Goal: Information Seeking & Learning: Learn about a topic

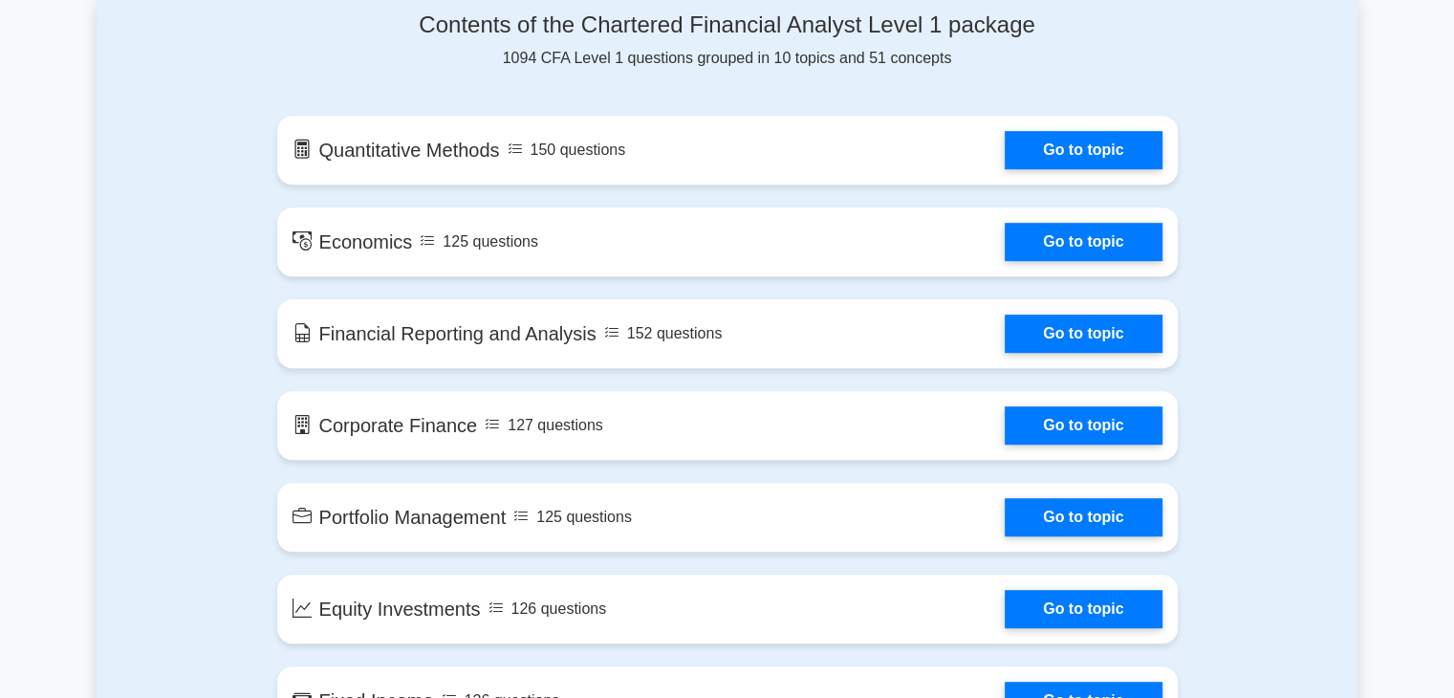
scroll to position [1019, 0]
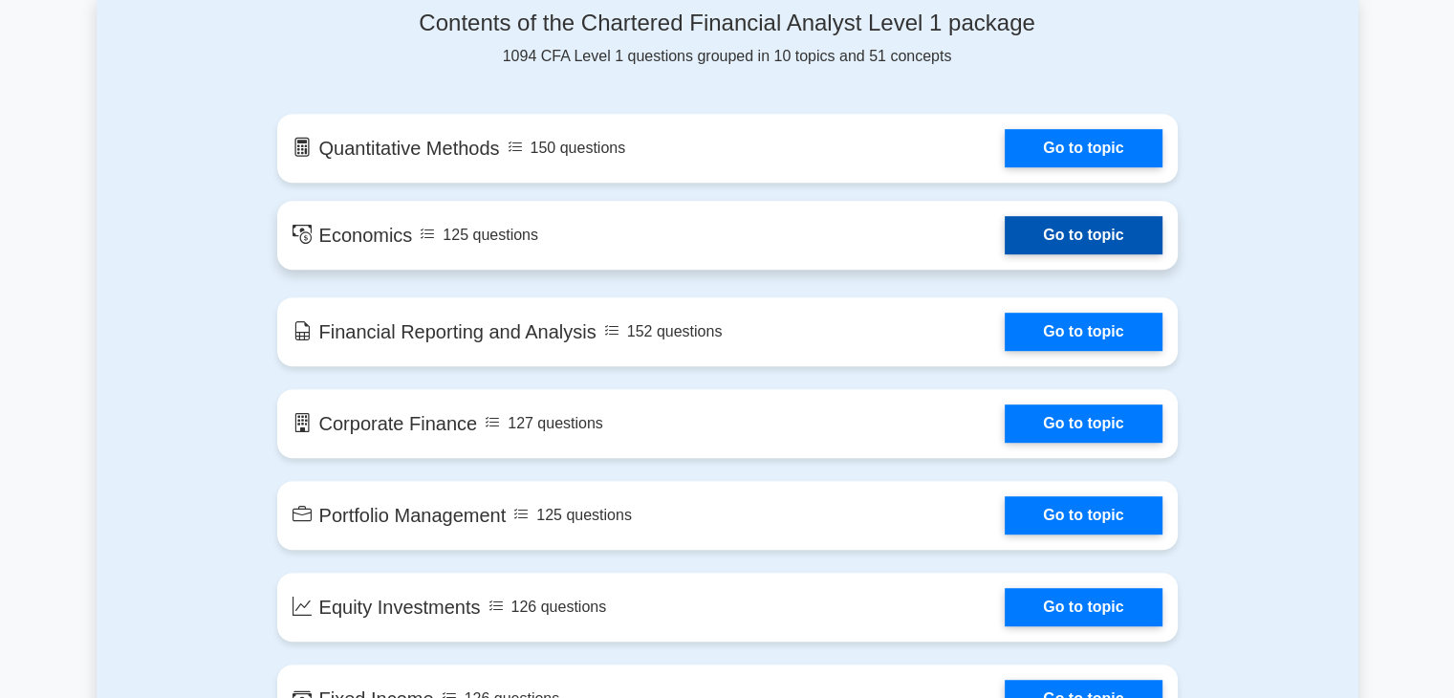
click at [1142, 239] on link "Go to topic" at bounding box center [1083, 235] width 157 height 38
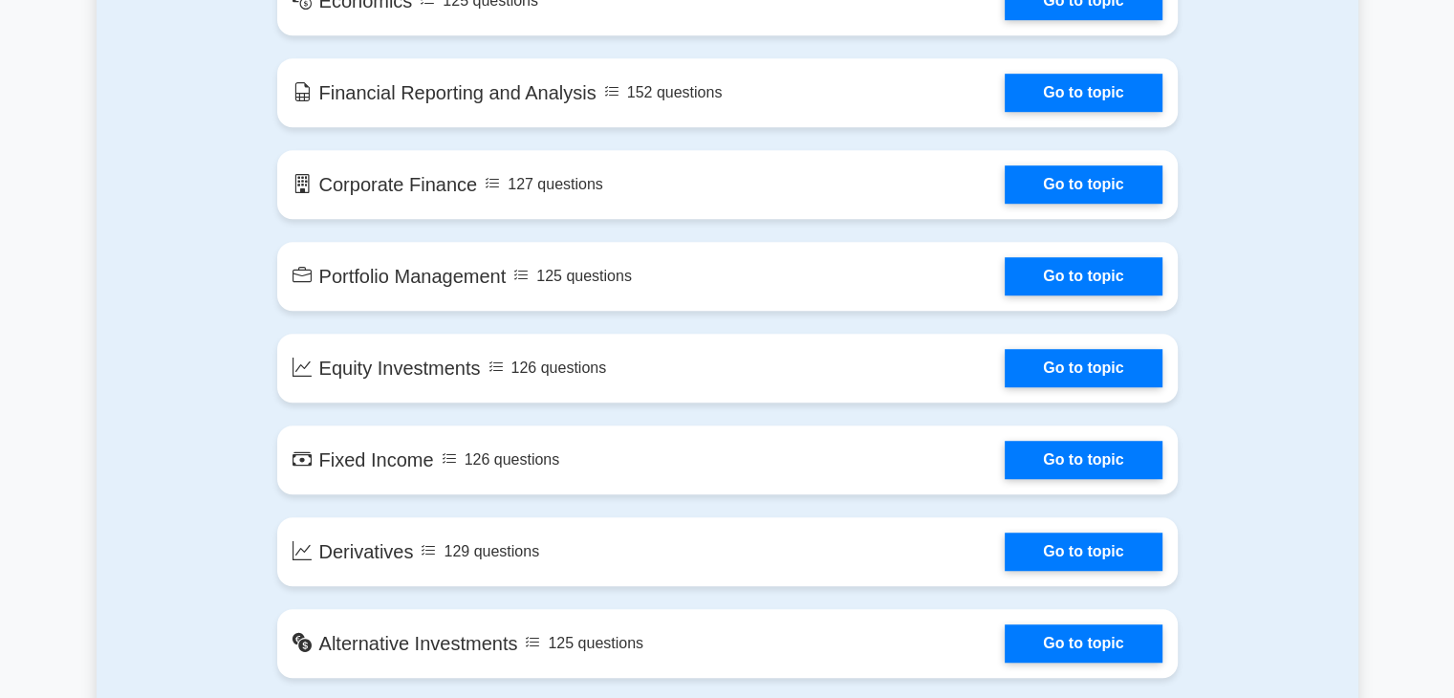
scroll to position [1210, 0]
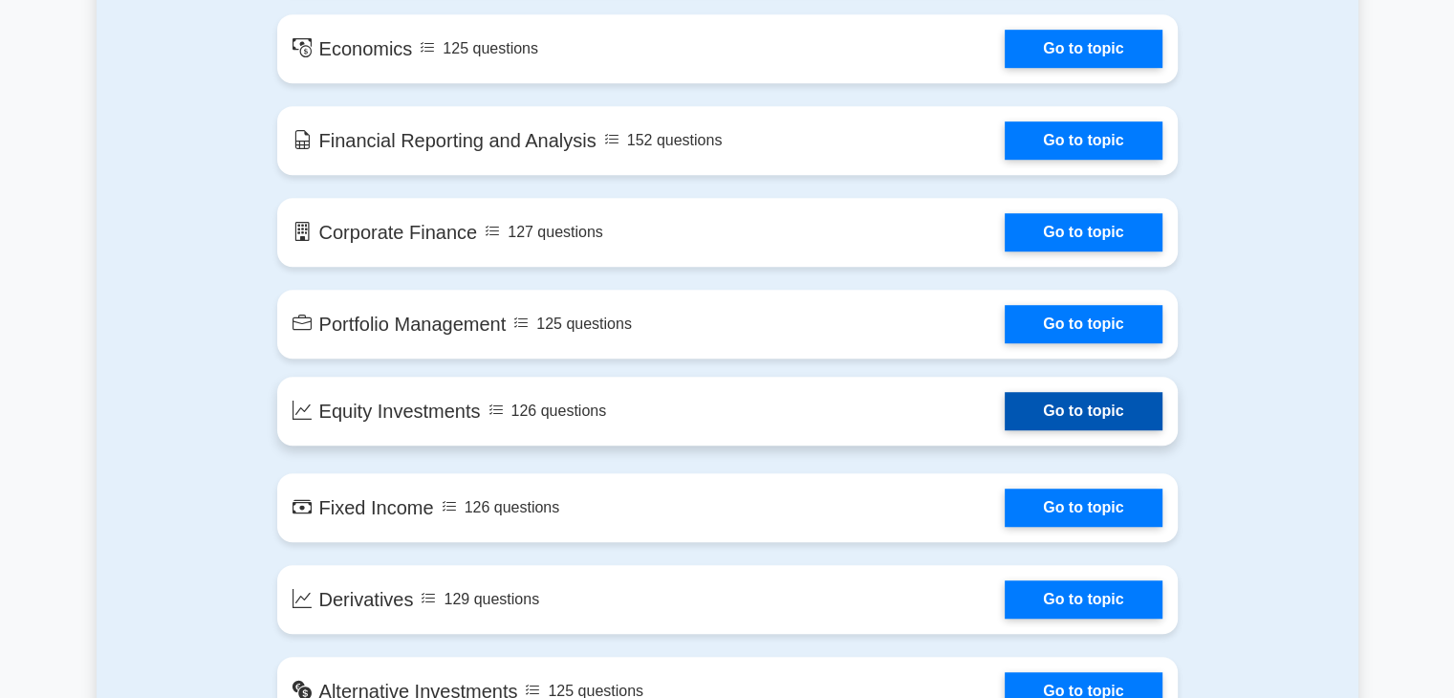
click at [1048, 419] on link "Go to topic" at bounding box center [1083, 411] width 157 height 38
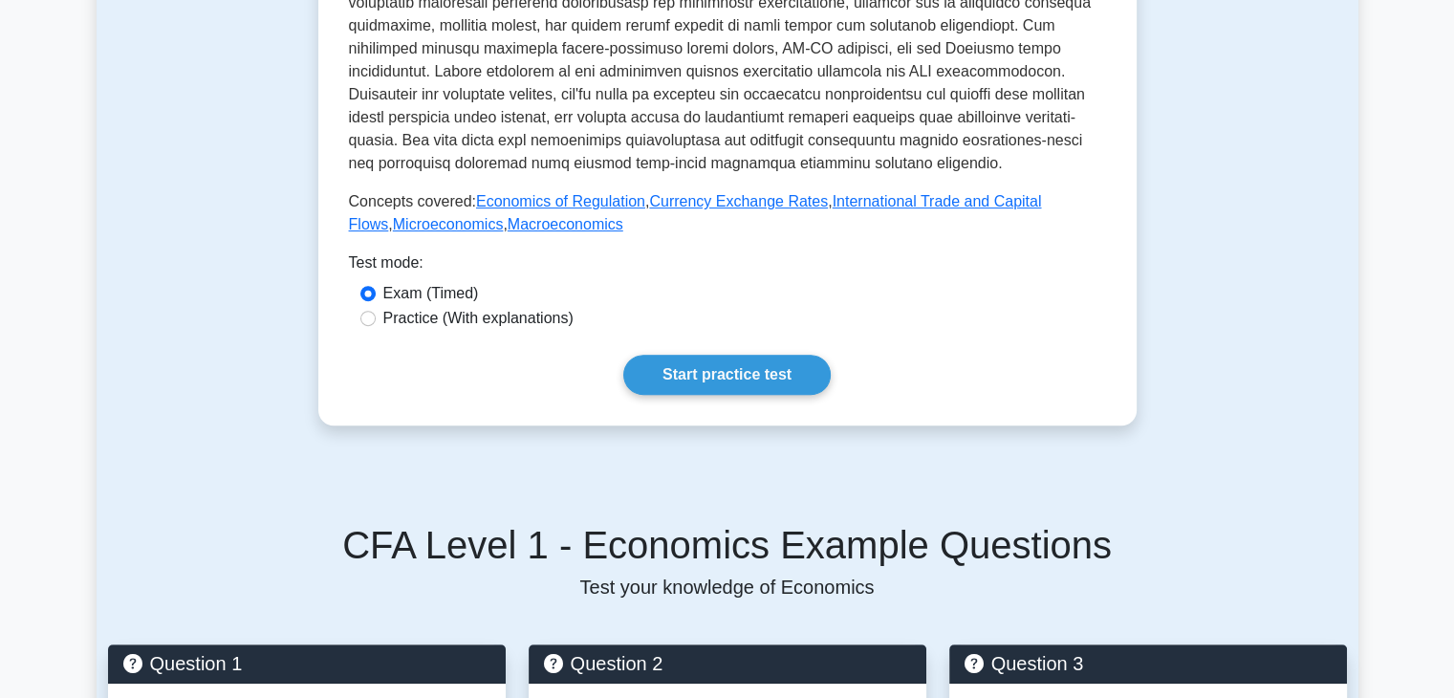
click at [423, 317] on label "Practice (With explanations)" at bounding box center [478, 318] width 190 height 23
click at [376, 317] on input "Practice (With explanations)" at bounding box center [367, 318] width 15 height 15
radio input "true"
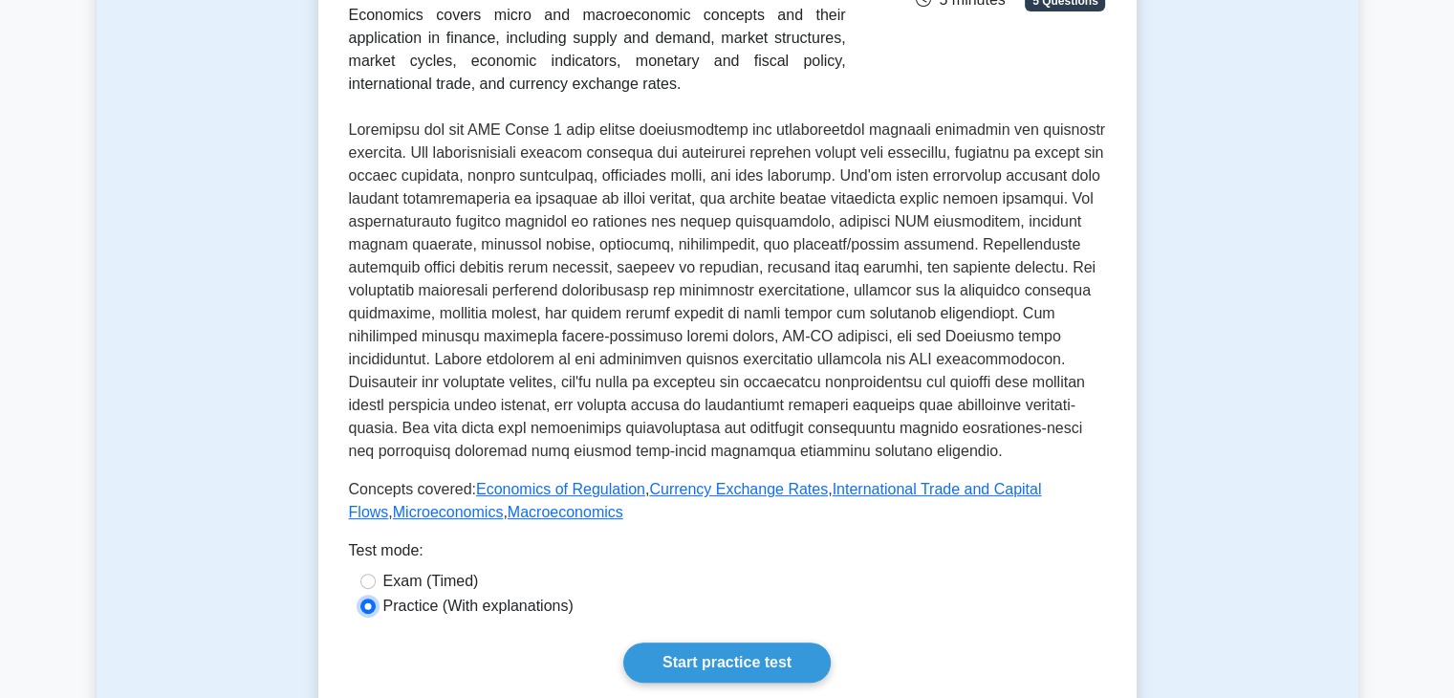
scroll to position [382, 0]
click at [706, 642] on link "Start practice test" at bounding box center [726, 661] width 207 height 40
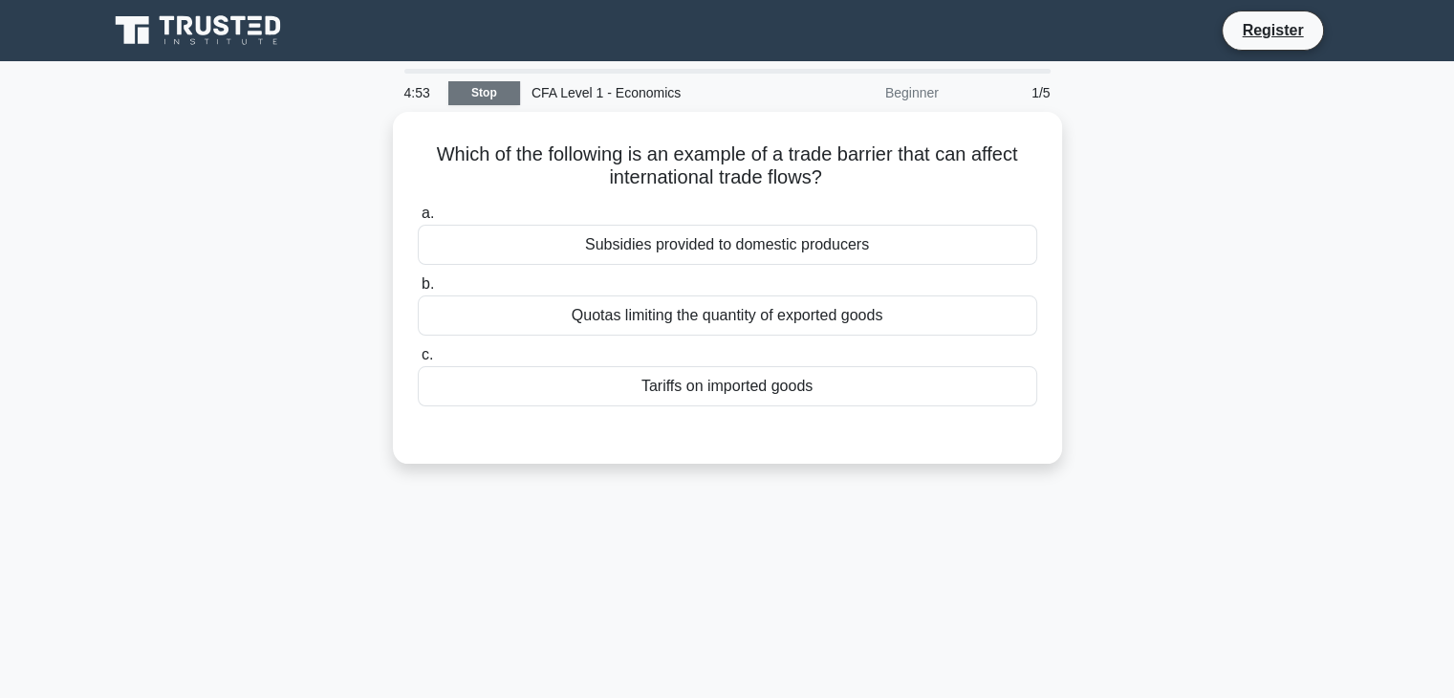
click at [503, 81] on link "Stop" at bounding box center [484, 93] width 72 height 24
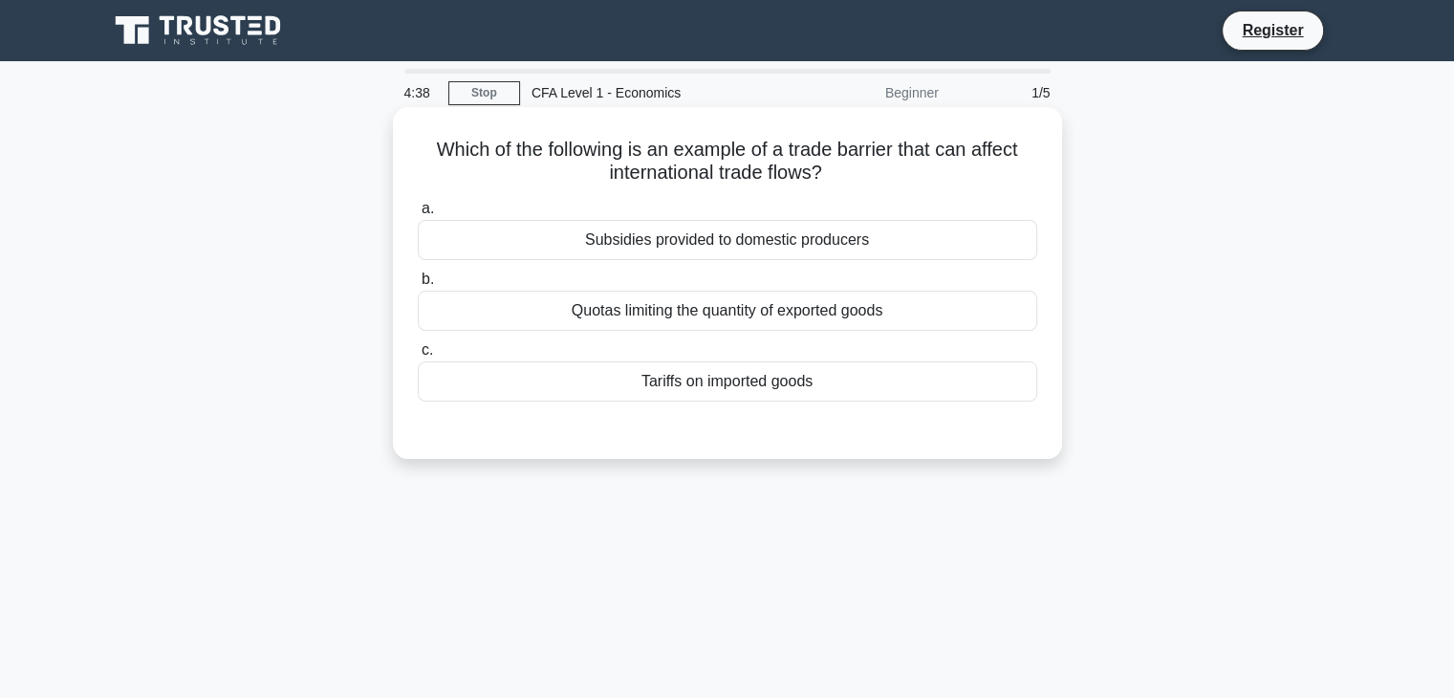
click at [771, 391] on div "Tariffs on imported goods" at bounding box center [727, 381] width 619 height 40
click at [418, 357] on input "c. Tariffs on imported goods" at bounding box center [418, 350] width 0 height 12
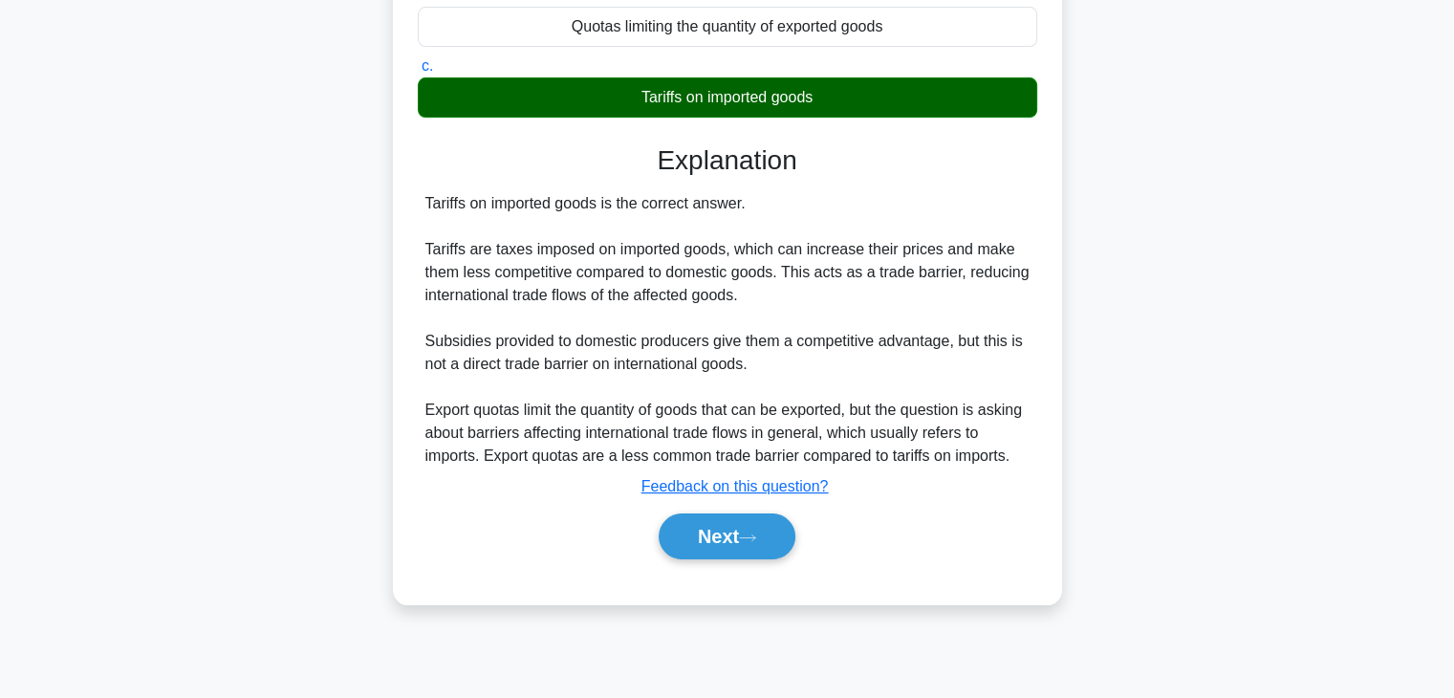
scroll to position [287, 0]
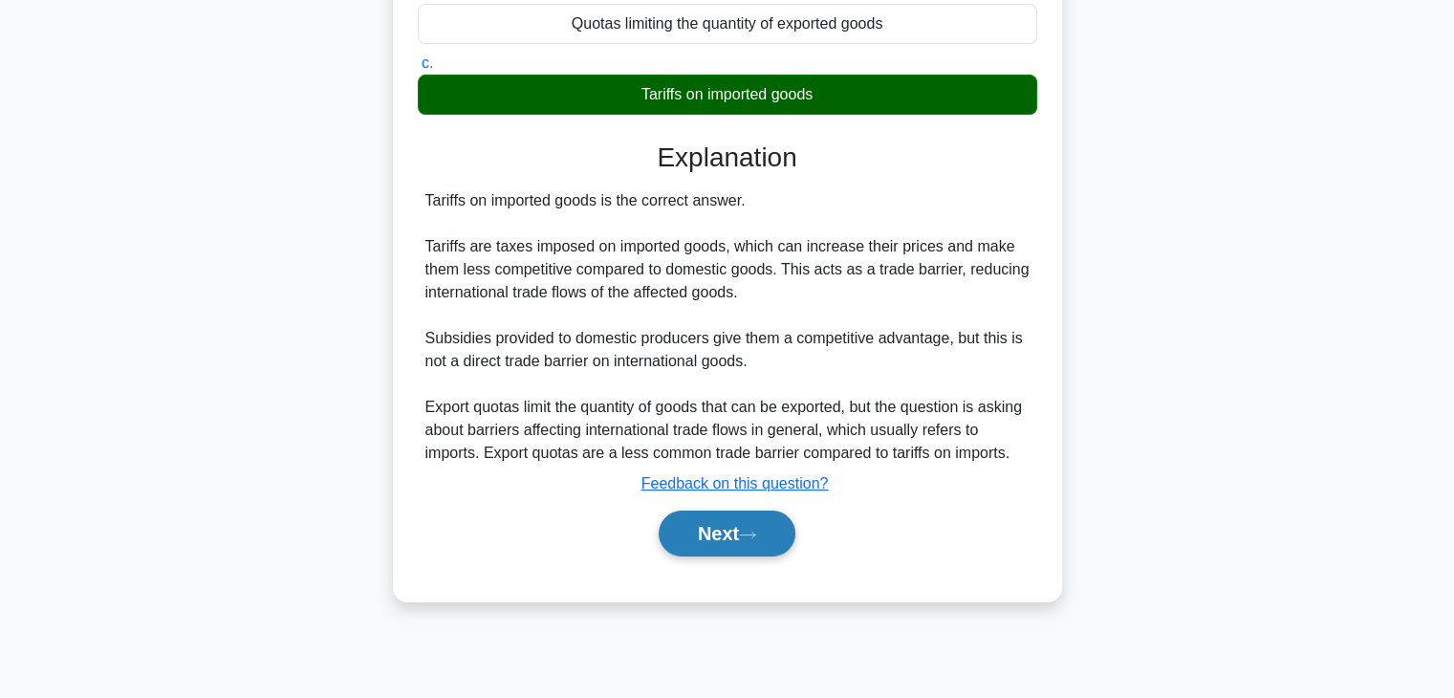
click at [705, 544] on button "Next" at bounding box center [727, 534] width 137 height 46
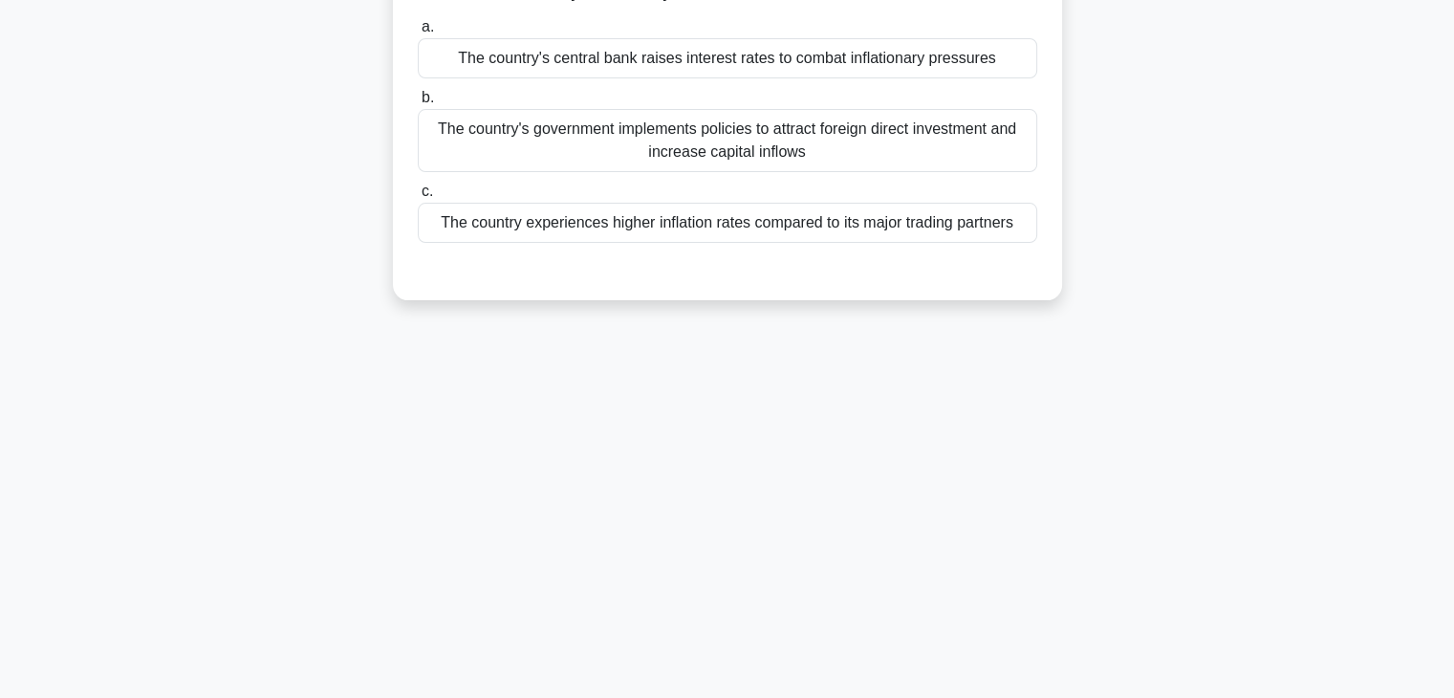
scroll to position [0, 0]
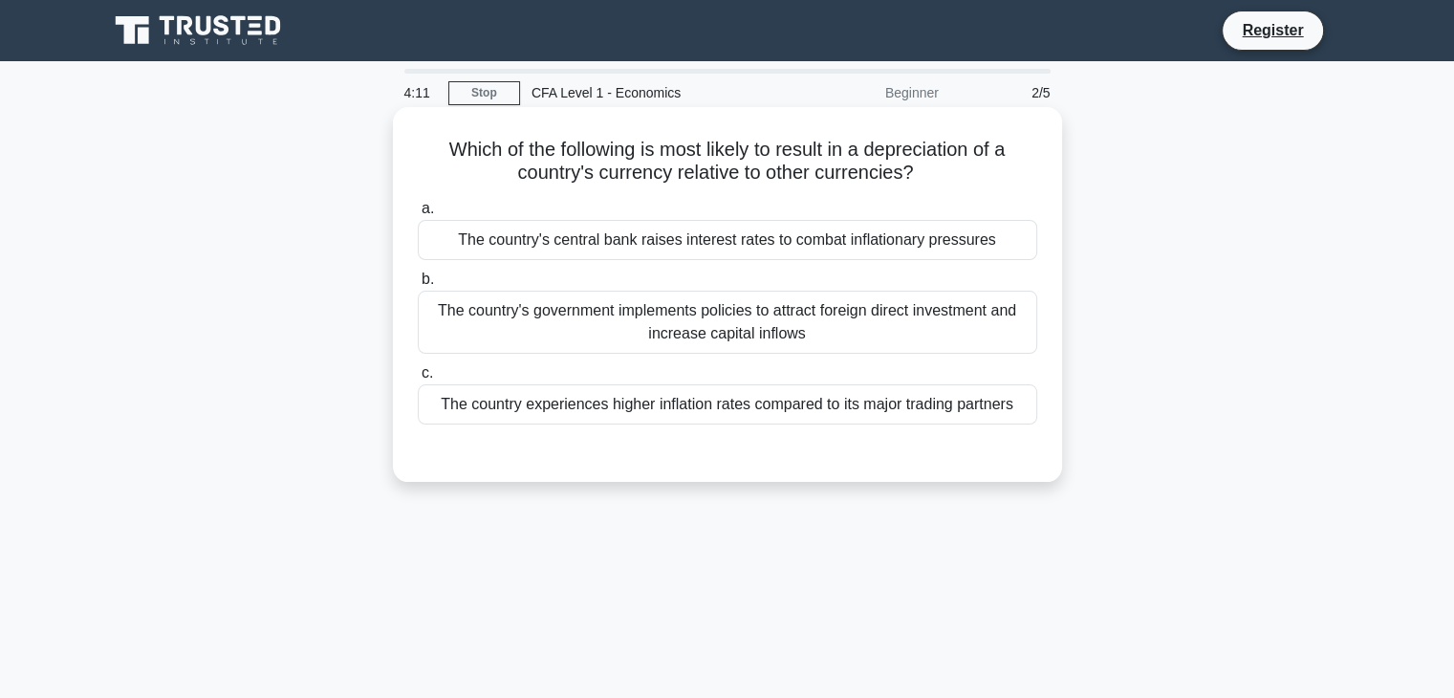
click at [757, 250] on div "The country's central bank raises interest rates to combat inflationary pressur…" at bounding box center [727, 240] width 619 height 40
click at [418, 215] on input "a. The country's central bank raises interest rates to combat inflationary pres…" at bounding box center [418, 209] width 0 height 12
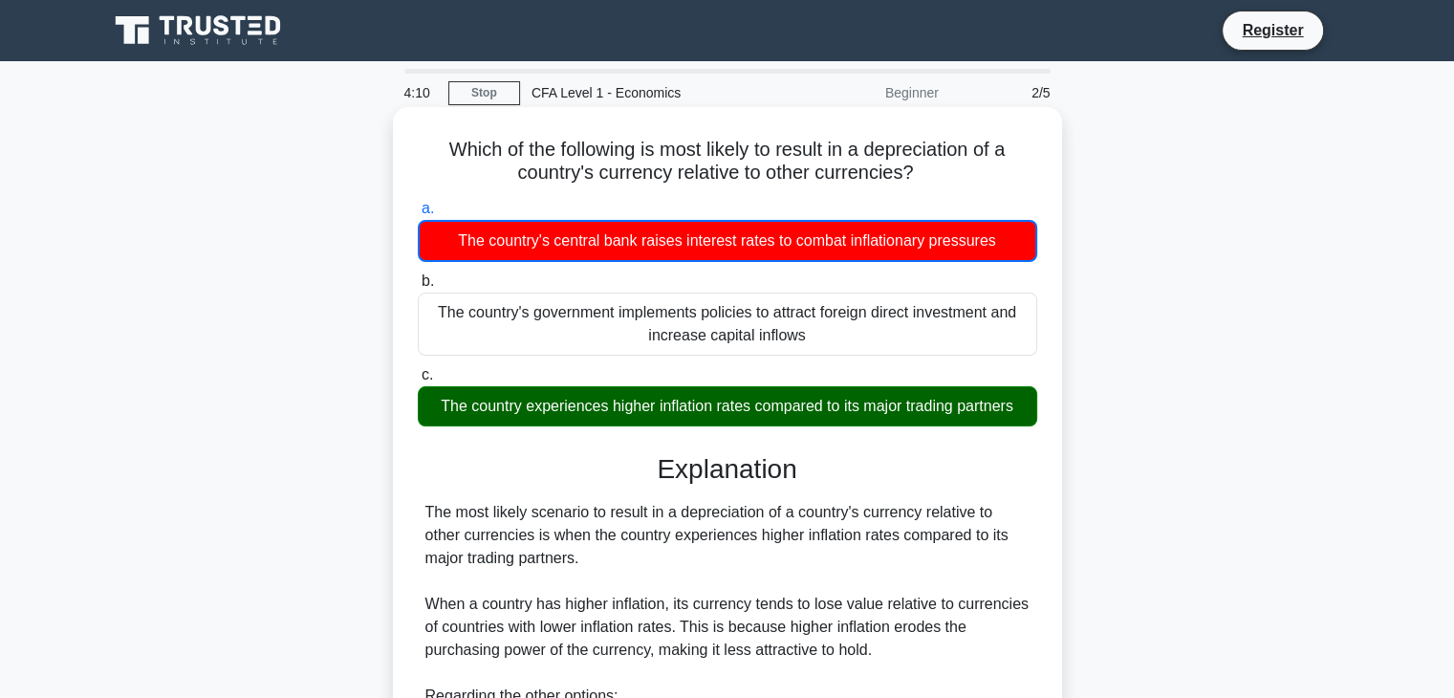
click at [757, 250] on div "The country's central bank raises interest rates to combat inflationary pressur…" at bounding box center [727, 241] width 619 height 42
click at [418, 215] on input "a. The country's central bank raises interest rates to combat inflationary pres…" at bounding box center [418, 209] width 0 height 12
click at [742, 401] on div "The country experiences higher inflation rates compared to its major trading pa…" at bounding box center [727, 406] width 619 height 40
click at [418, 381] on input "c. The country experiences higher inflation rates compared to its major trading…" at bounding box center [418, 375] width 0 height 12
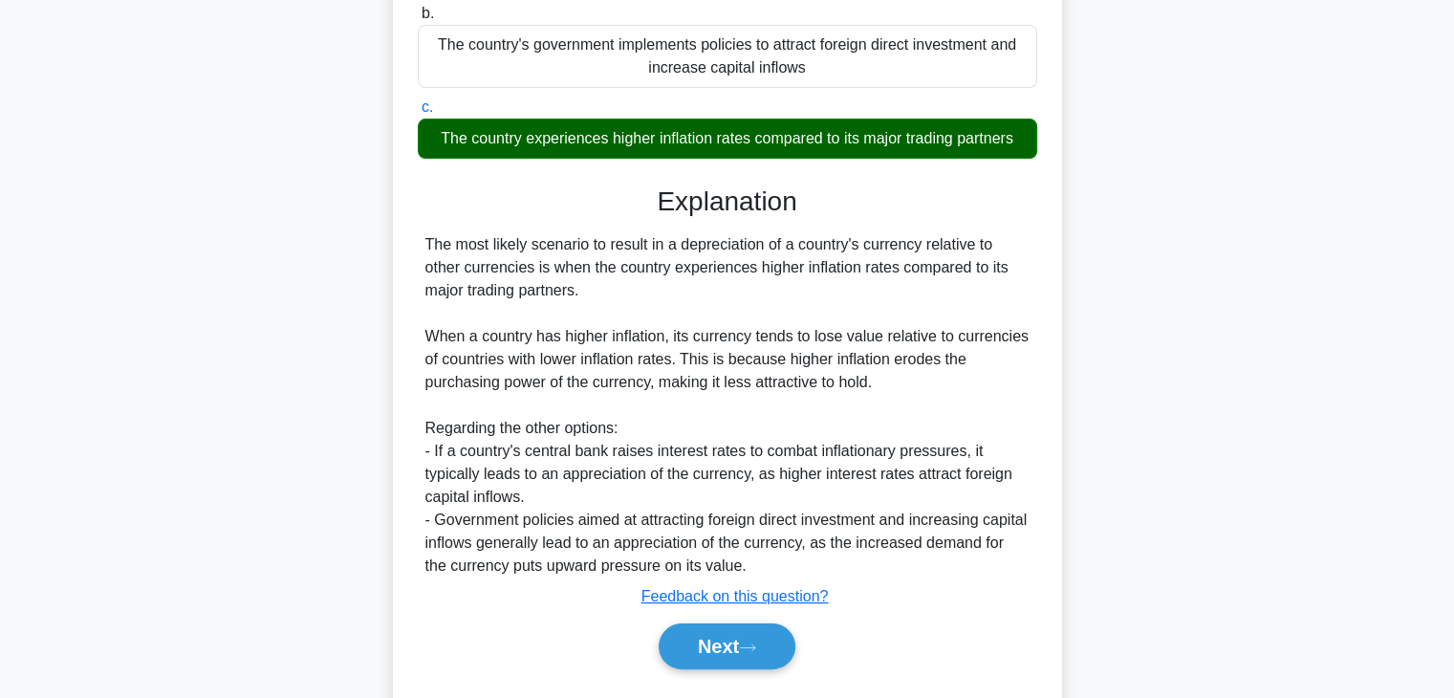
scroll to position [336, 0]
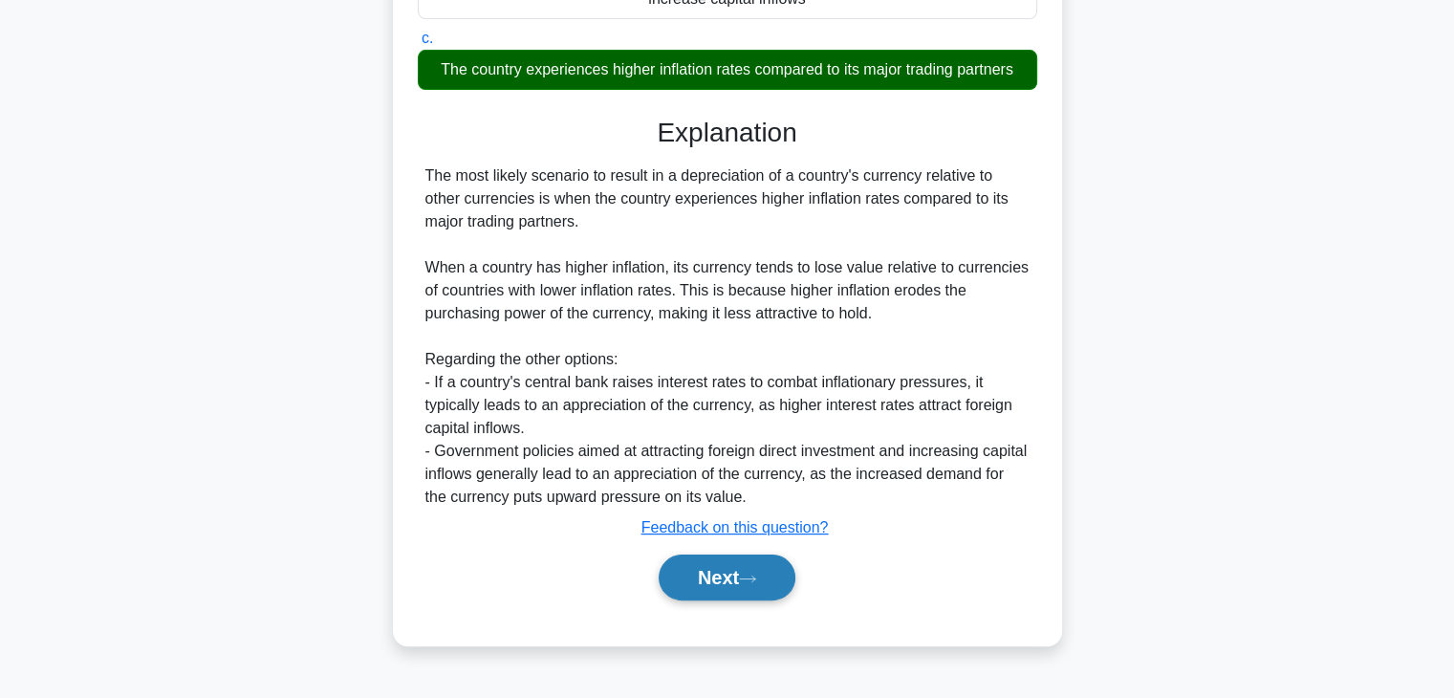
click at [723, 584] on button "Next" at bounding box center [727, 577] width 137 height 46
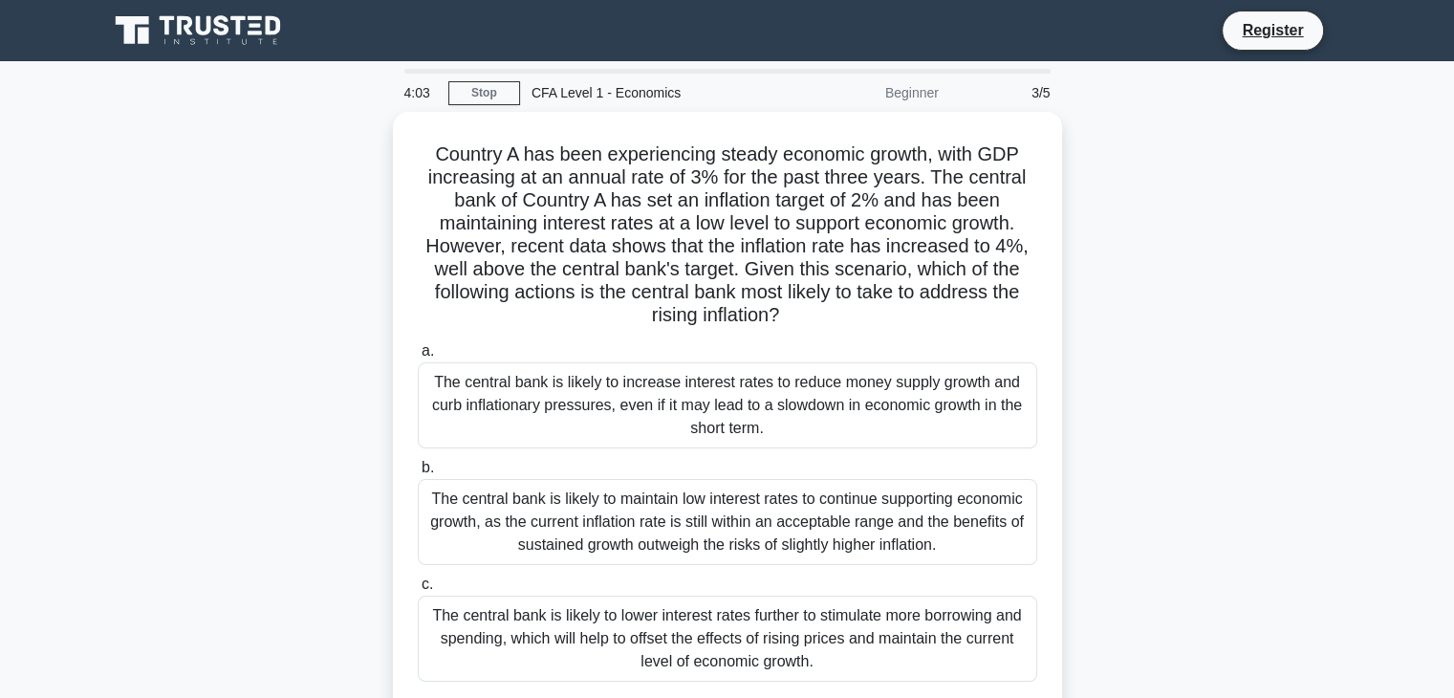
scroll to position [287, 0]
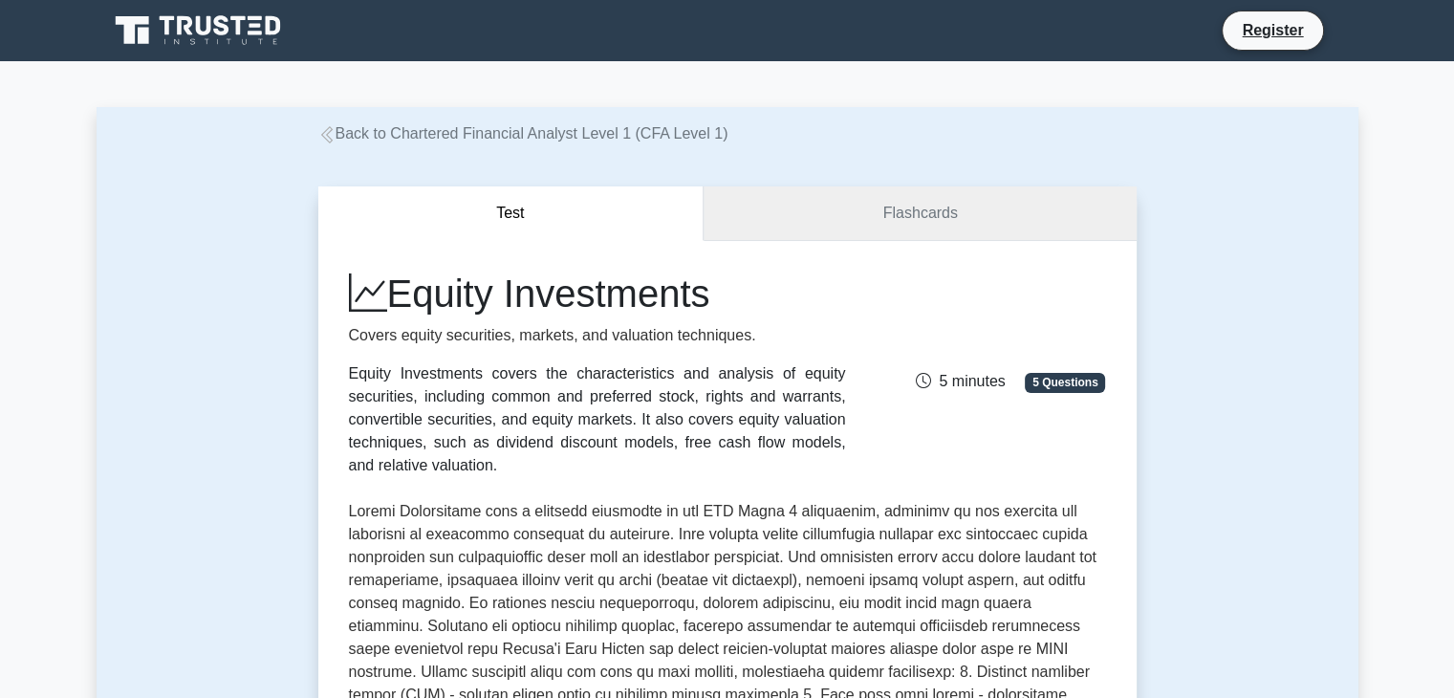
click at [811, 208] on link "Flashcards" at bounding box center [920, 213] width 432 height 54
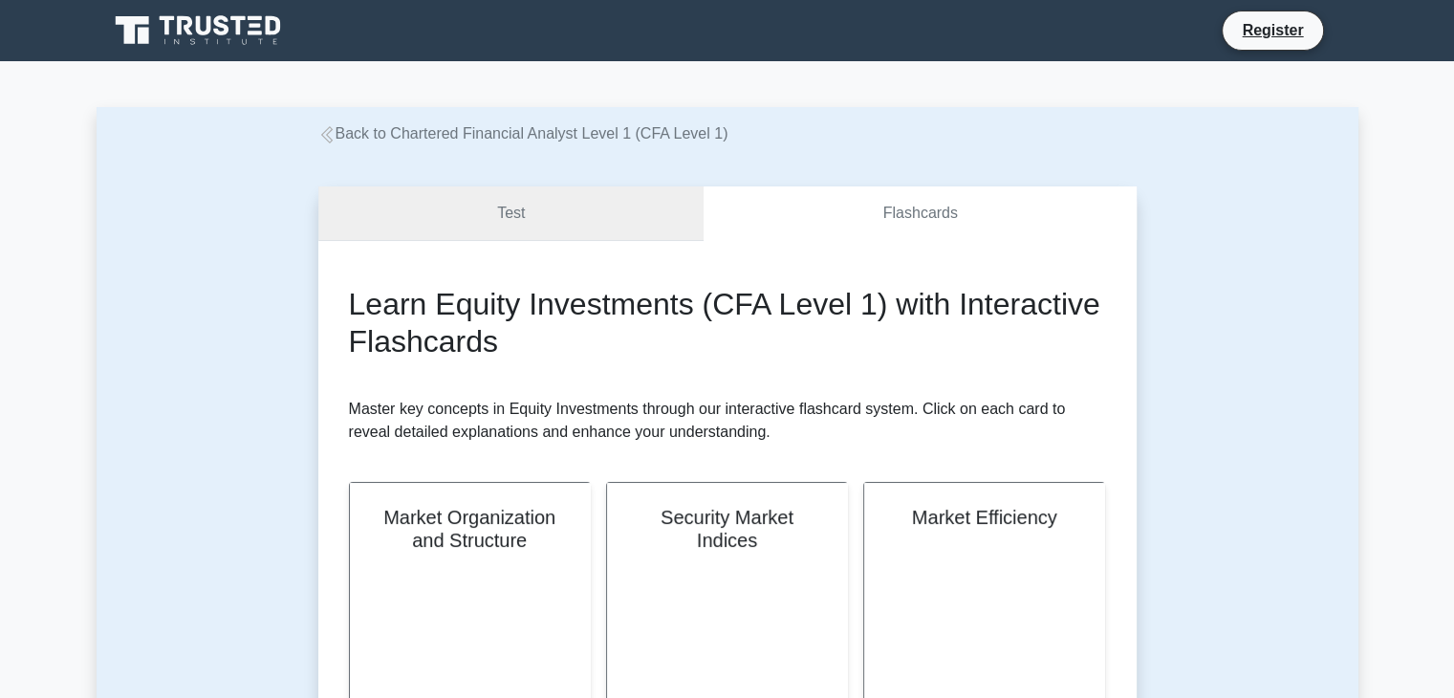
click at [603, 234] on link "Test" at bounding box center [511, 213] width 386 height 54
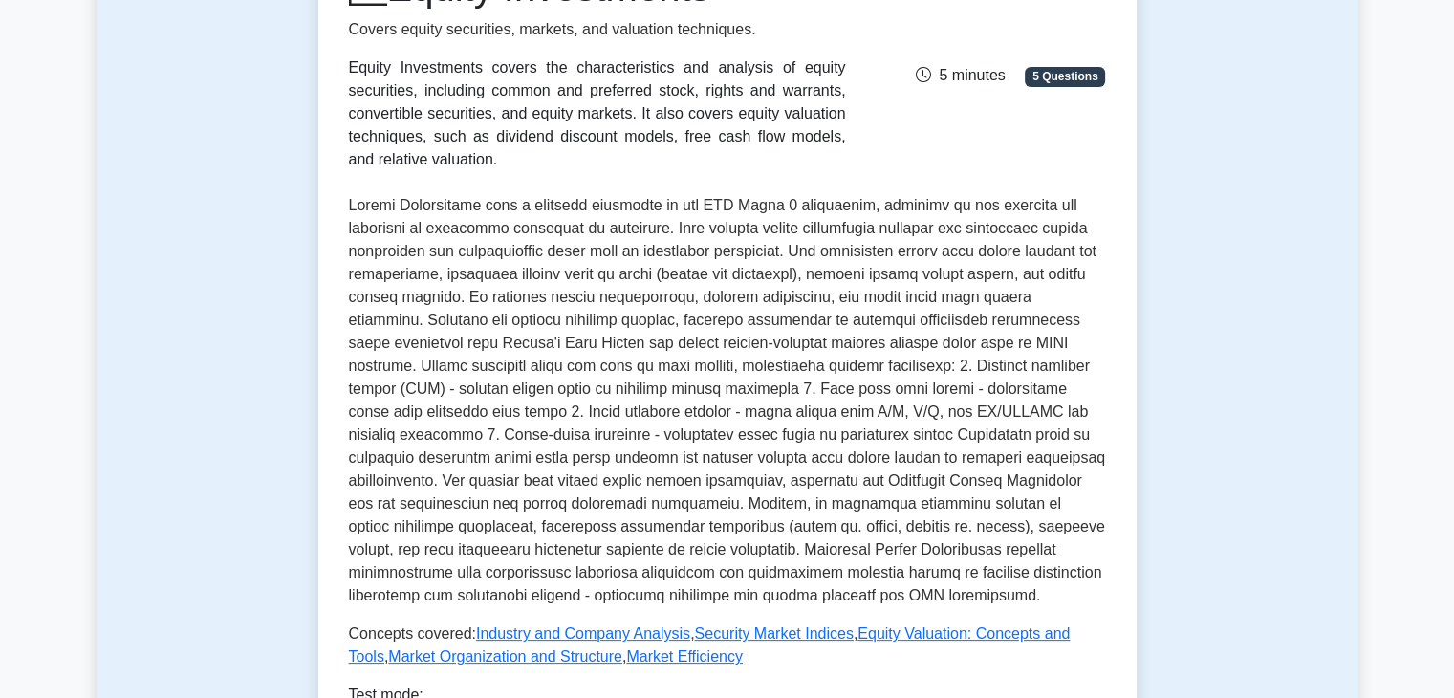
scroll to position [478, 0]
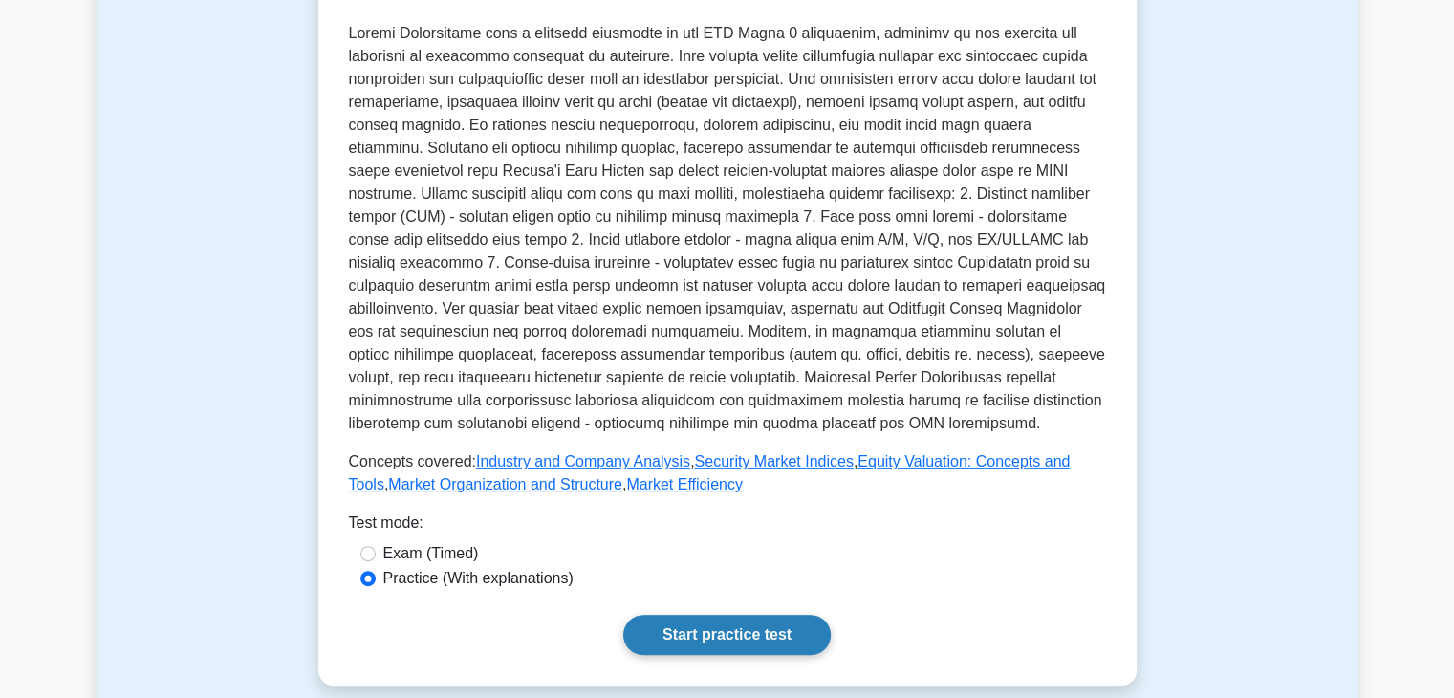
click at [711, 615] on link "Start practice test" at bounding box center [726, 635] width 207 height 40
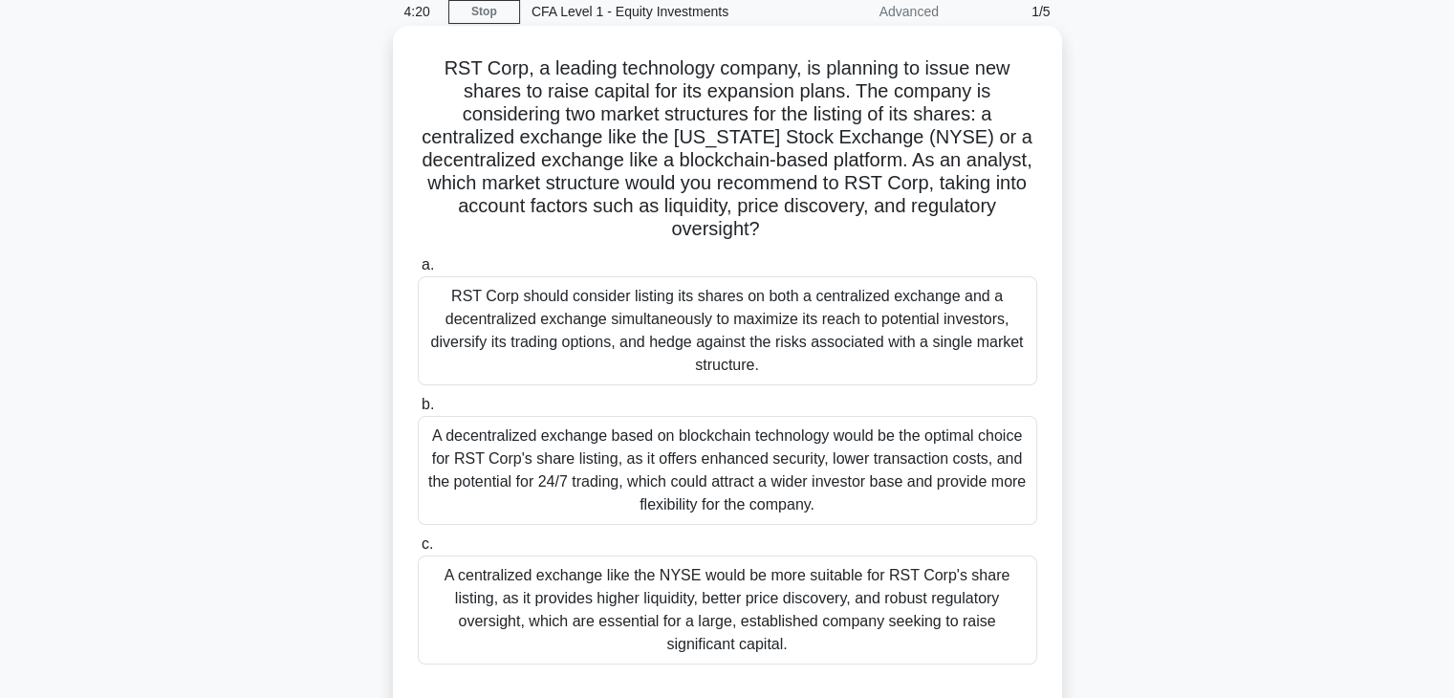
scroll to position [49, 0]
